Goal: Transaction & Acquisition: Purchase product/service

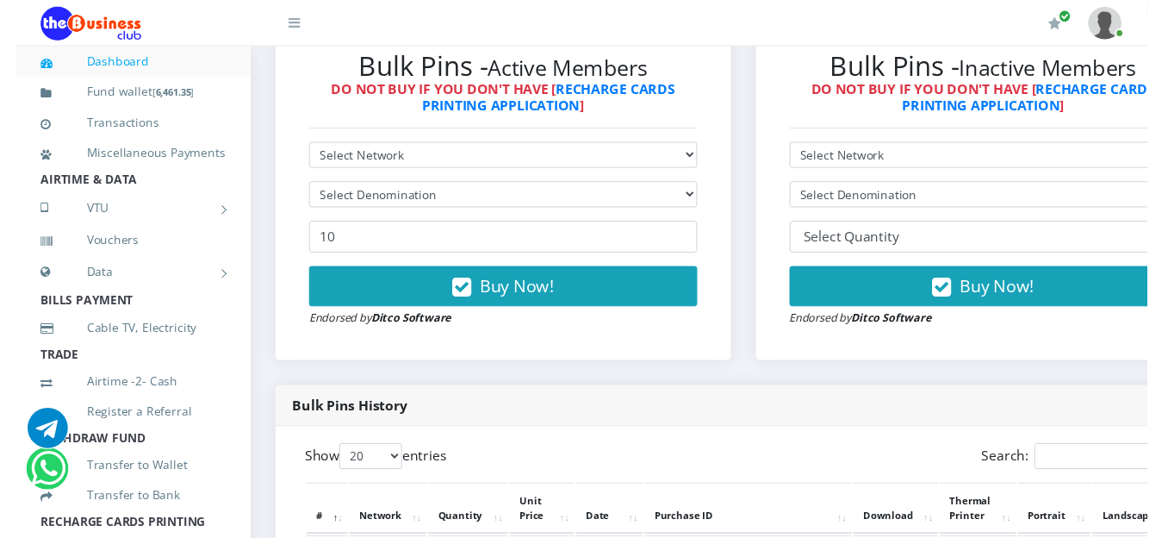
scroll to position [517, 0]
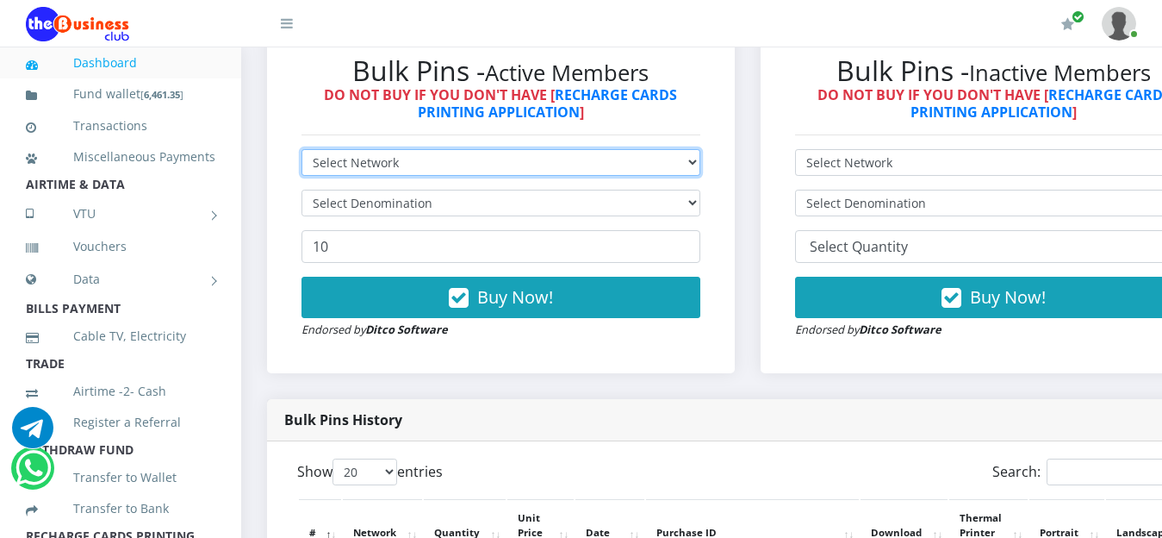
click at [691, 165] on select "Select Network MTN Globacom 9Mobile Airtel" at bounding box center [500, 162] width 399 height 27
select select "MTN"
click at [301, 152] on select "Select Network MTN Globacom 9Mobile Airtel" at bounding box center [500, 162] width 399 height 27
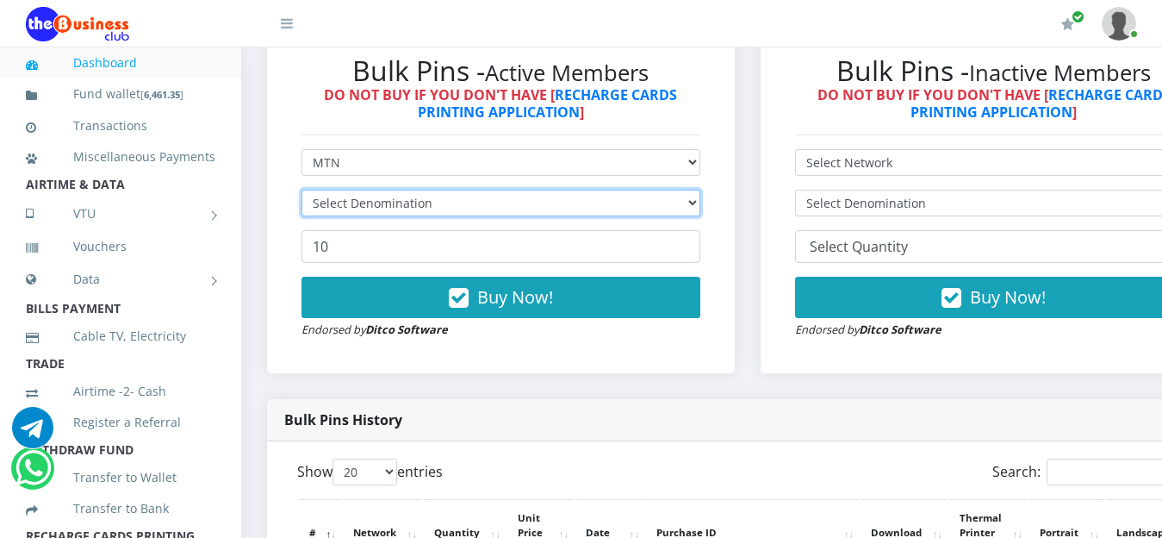
click at [679, 208] on select "Select Denomination" at bounding box center [500, 203] width 399 height 27
select select "193.98-200"
click at [301, 192] on select "Select Denomination MTN NGN100 - ₦96.99 MTN NGN200 - ₦193.98 MTN NGN400 - ₦387.…" at bounding box center [500, 203] width 399 height 27
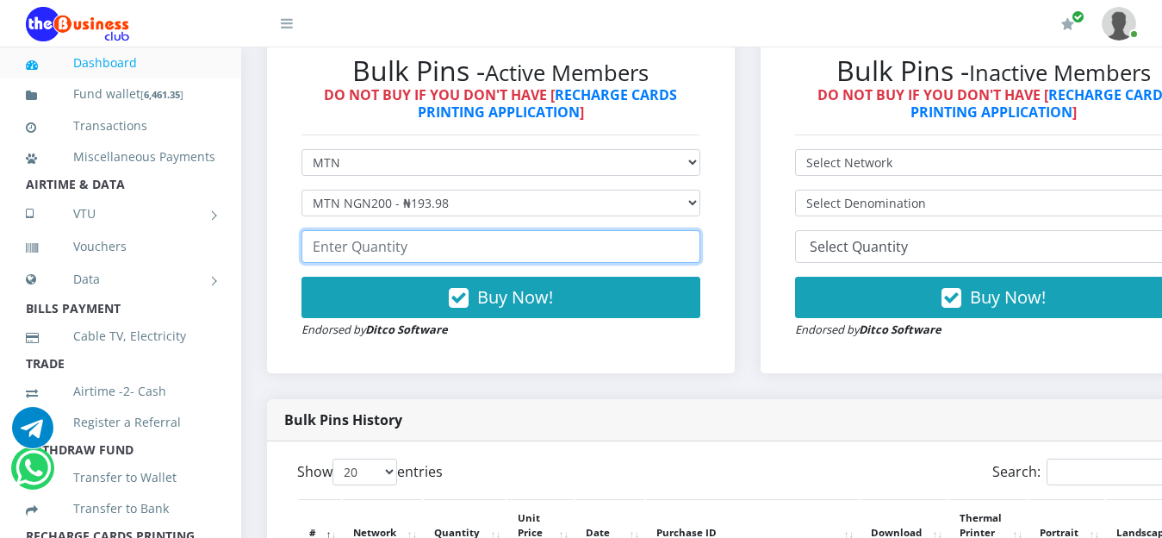
click at [467, 250] on input "number" at bounding box center [500, 246] width 399 height 33
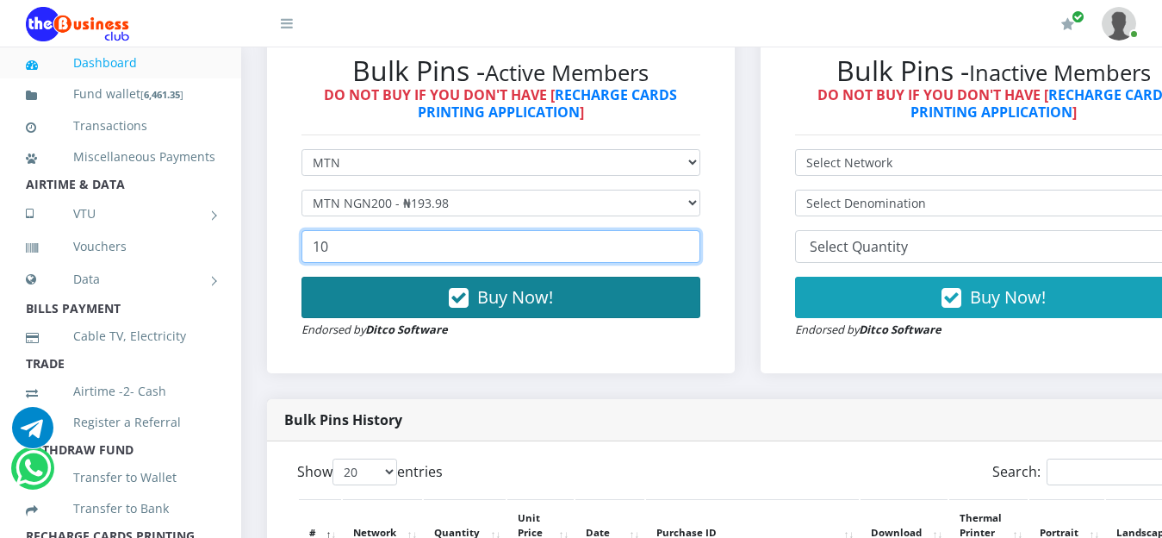
type input "10"
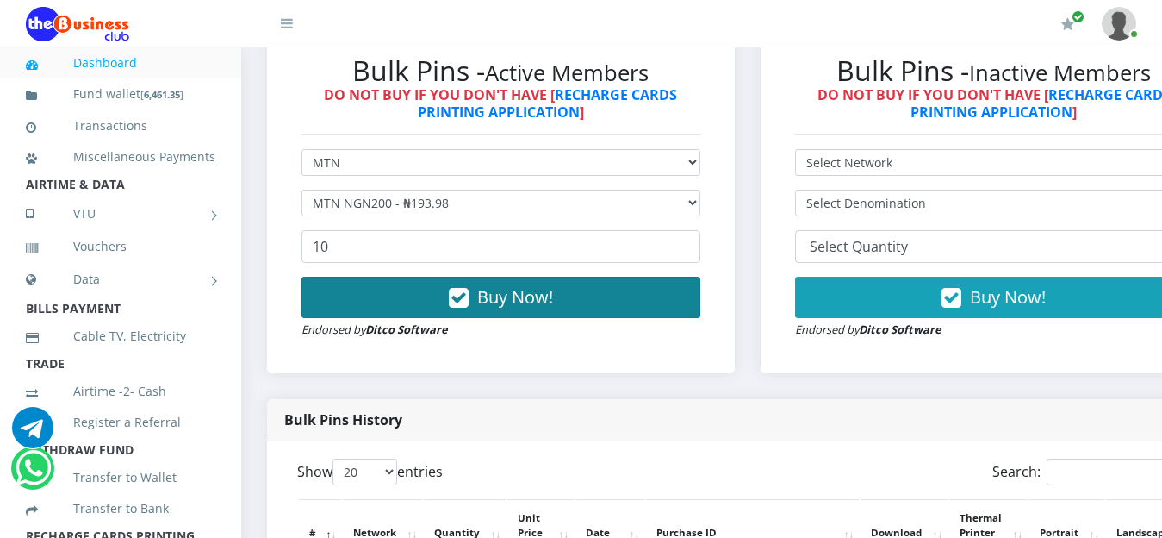
click at [542, 300] on span "Buy Now!" at bounding box center [515, 296] width 76 height 23
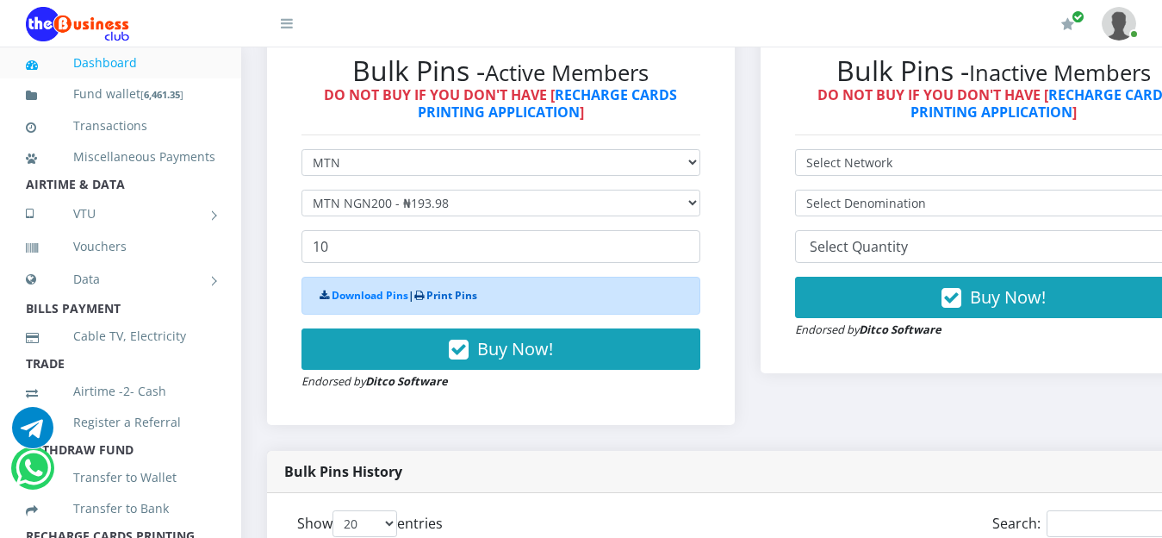
click at [463, 293] on link "Print Pins" at bounding box center [451, 295] width 51 height 15
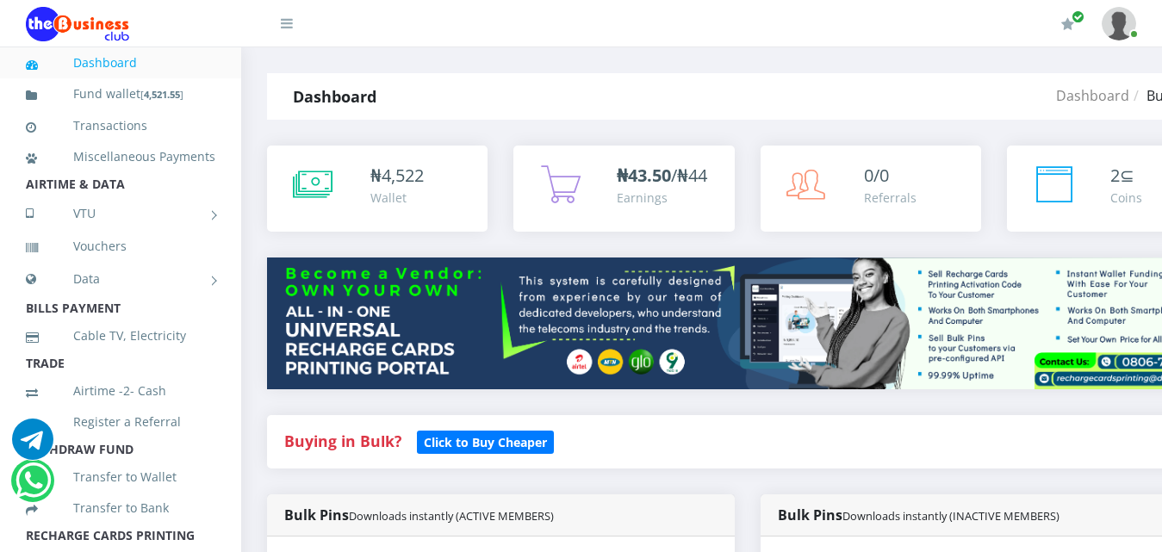
select select "MTN"
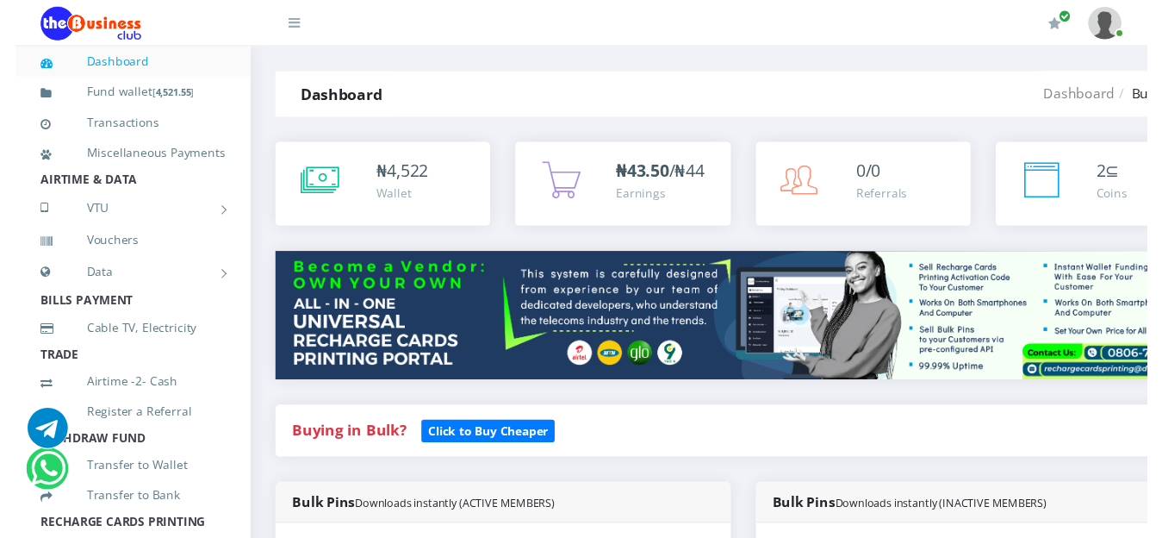
scroll to position [403, 0]
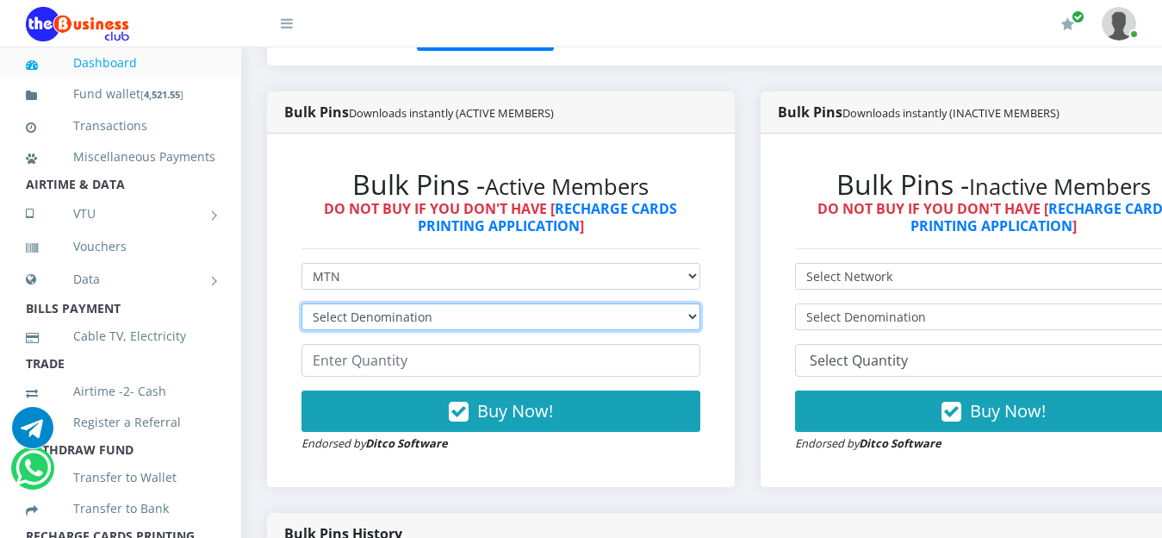
click at [691, 303] on select "Select Denomination MTN NGN100 - ₦96.99 MTN NGN200 - ₦193.98 MTN NGN400 - ₦387.…" at bounding box center [500, 316] width 399 height 27
click at [301, 303] on select "Select Denomination MTN NGN100 - ₦96.99 MTN NGN200 - ₦193.98 MTN NGN400 - ₦387.…" at bounding box center [500, 316] width 399 height 27
click at [683, 303] on select "Select Denomination MTN NGN100 - ₦96.99 MTN NGN200 - ₦193.98 MTN NGN400 - ₦387.…" at bounding box center [500, 316] width 399 height 27
select select "96.99-100"
click at [301, 303] on select "Select Denomination MTN NGN100 - ₦96.99 MTN NGN200 - ₦193.98 MTN NGN400 - ₦387.…" at bounding box center [500, 316] width 399 height 27
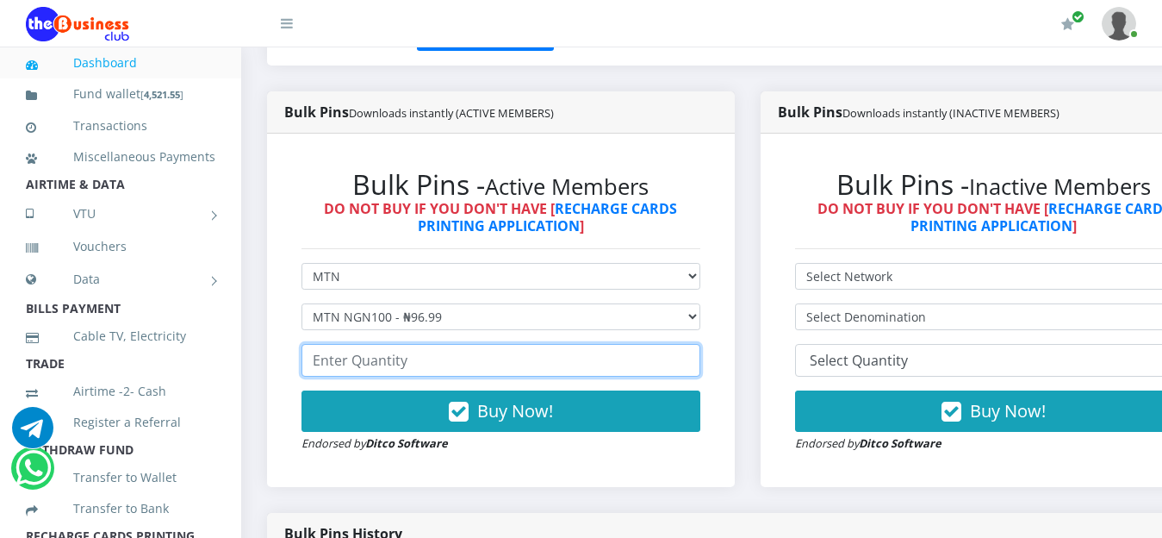
click at [455, 344] on input "number" at bounding box center [500, 360] width 399 height 33
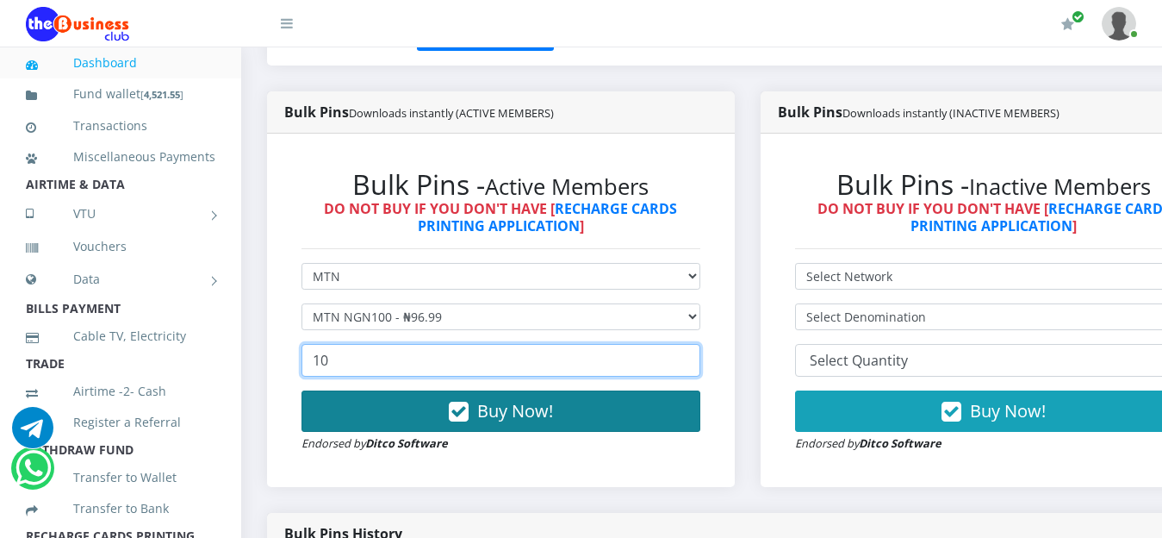
type input "10"
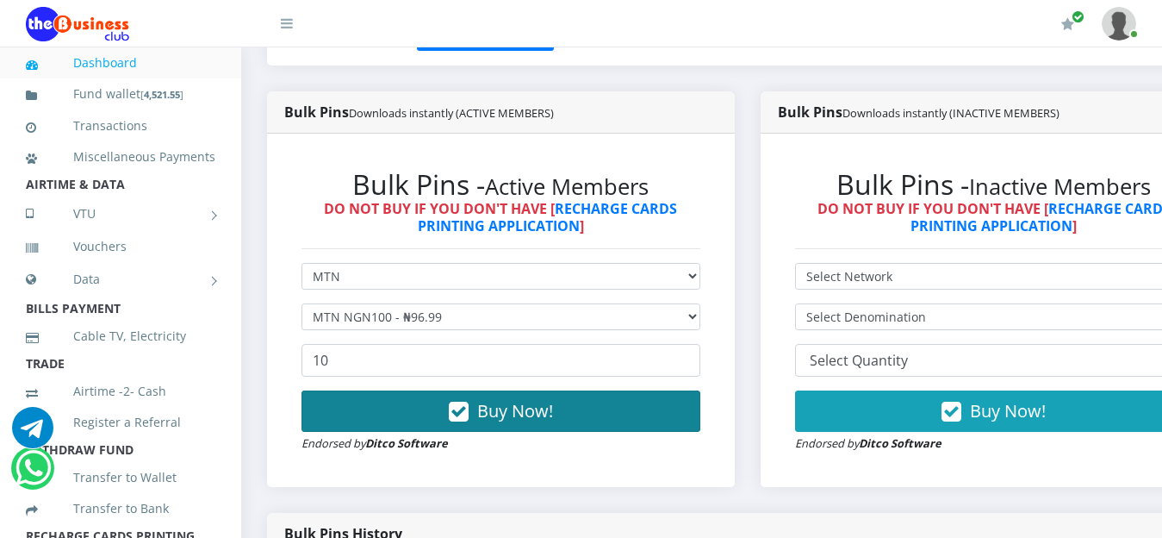
click at [511, 399] on span "Buy Now!" at bounding box center [515, 410] width 76 height 23
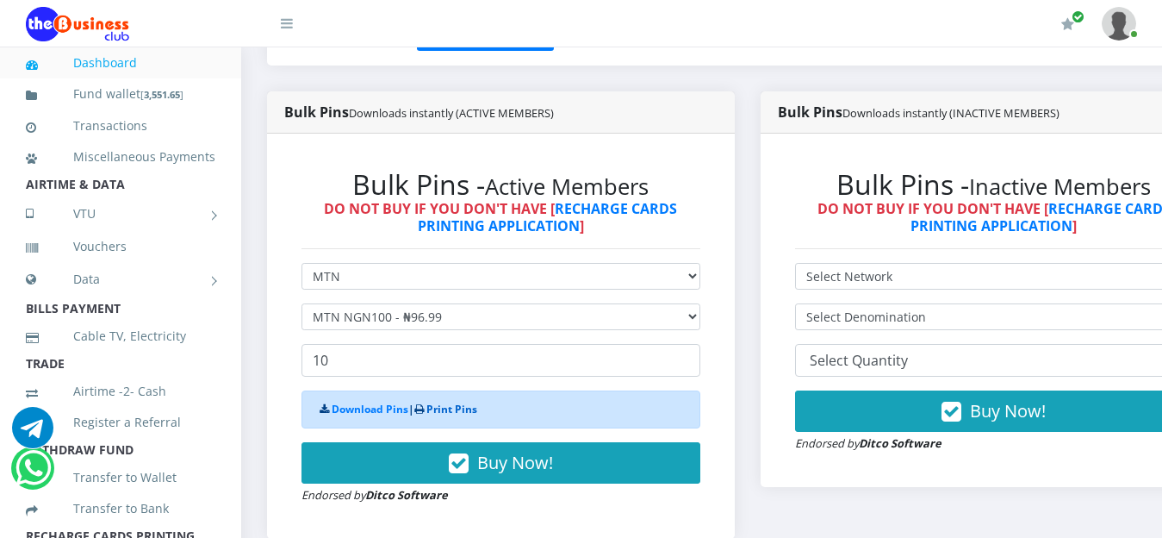
click at [449, 401] on link "Print Pins" at bounding box center [451, 408] width 51 height 15
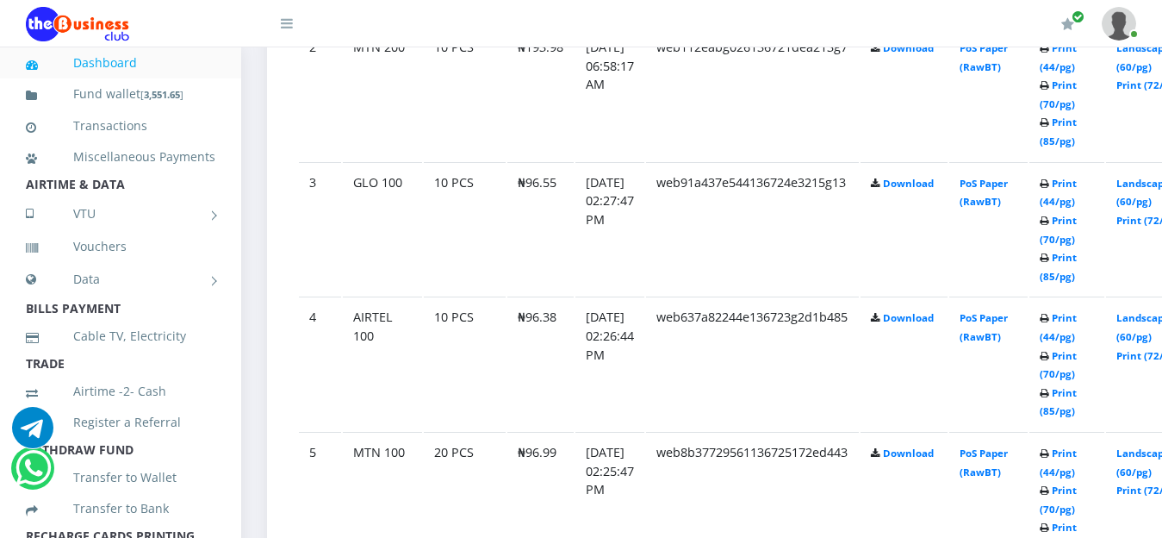
scroll to position [1199, 0]
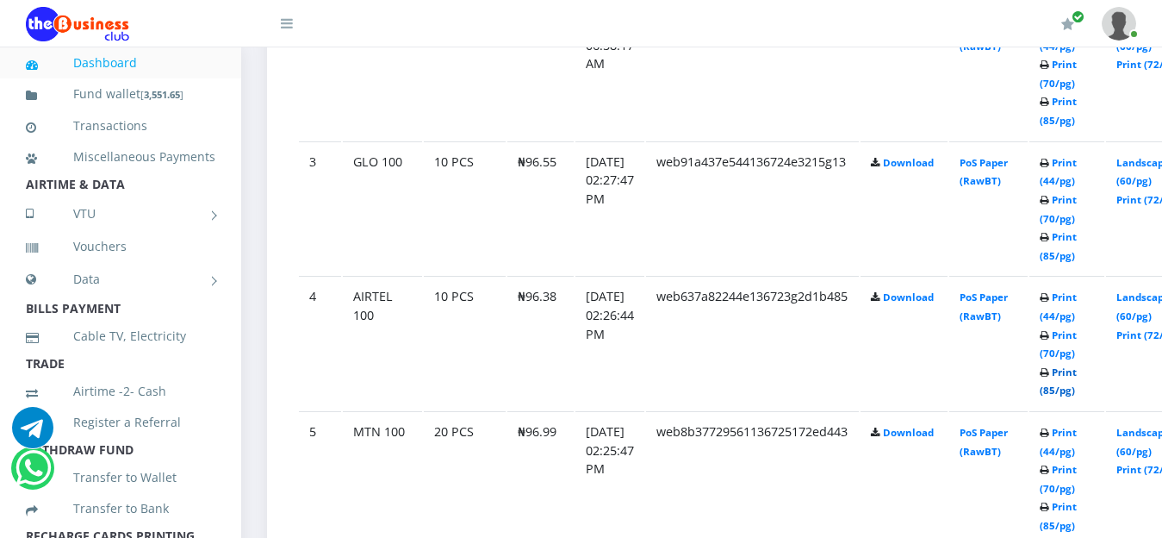
click at [1077, 369] on link "Print (85/pg)" at bounding box center [1058, 381] width 37 height 32
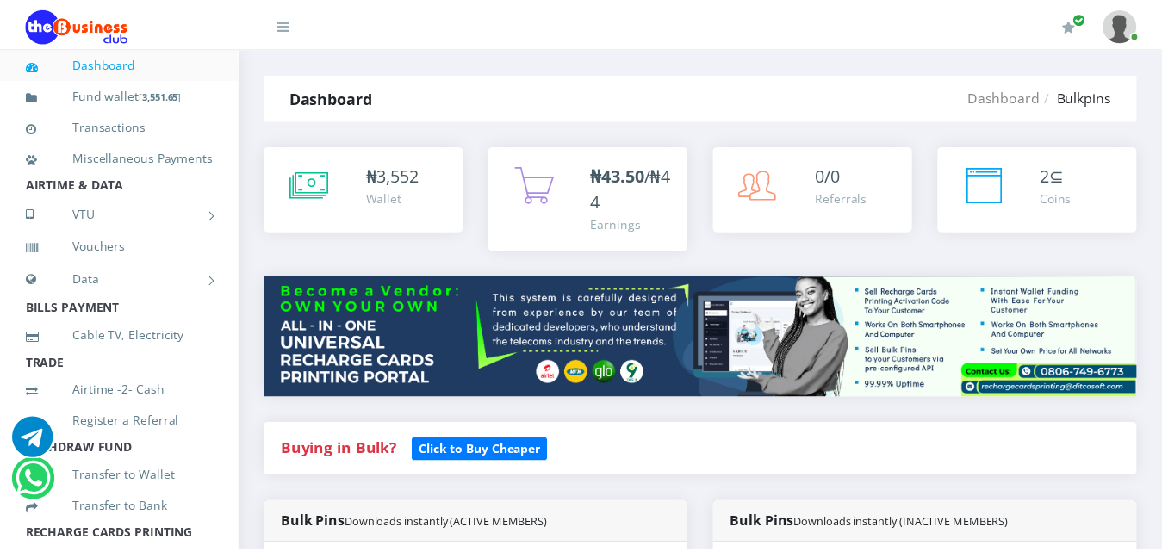
scroll to position [1199, 0]
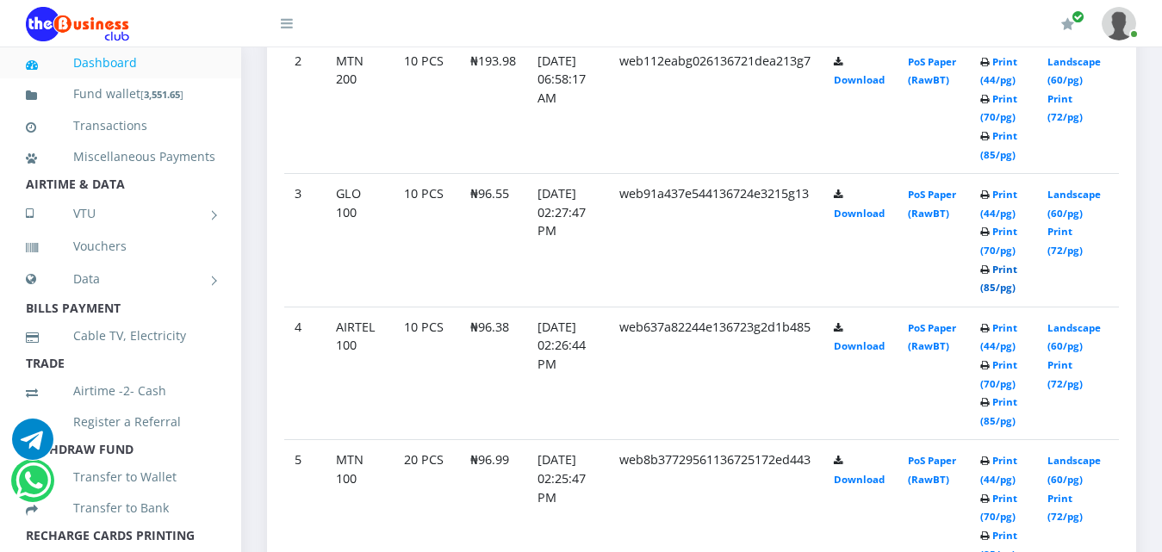
click at [1011, 270] on link "Print (85/pg)" at bounding box center [998, 279] width 37 height 32
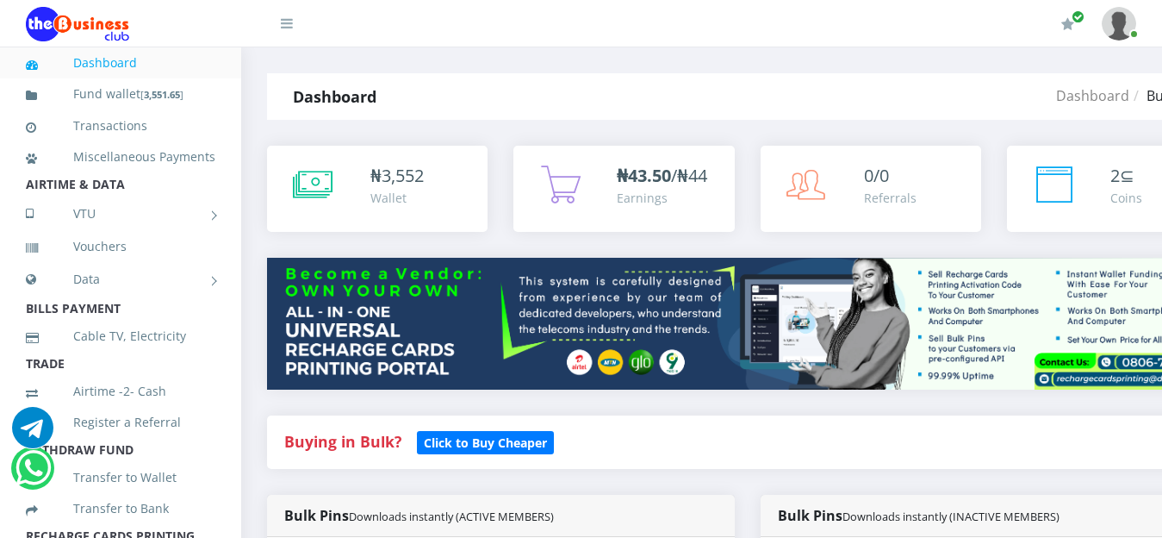
scroll to position [429, 0]
